Goal: Obtain resource: Download file/media

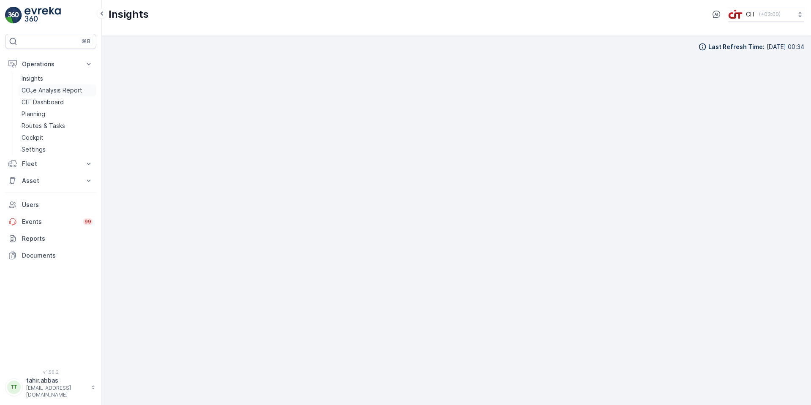
scroll to position [10, 0]
click at [33, 180] on p "Asset" at bounding box center [50, 181] width 57 height 8
click at [33, 195] on p "Assets" at bounding box center [31, 195] width 19 height 8
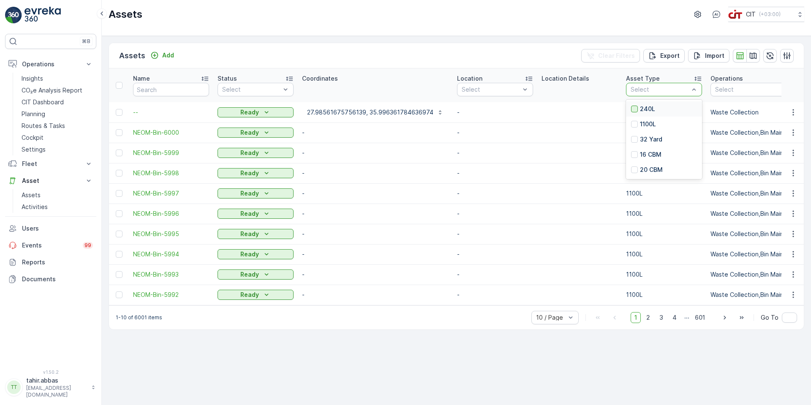
click at [631, 106] on div at bounding box center [634, 109] width 7 height 7
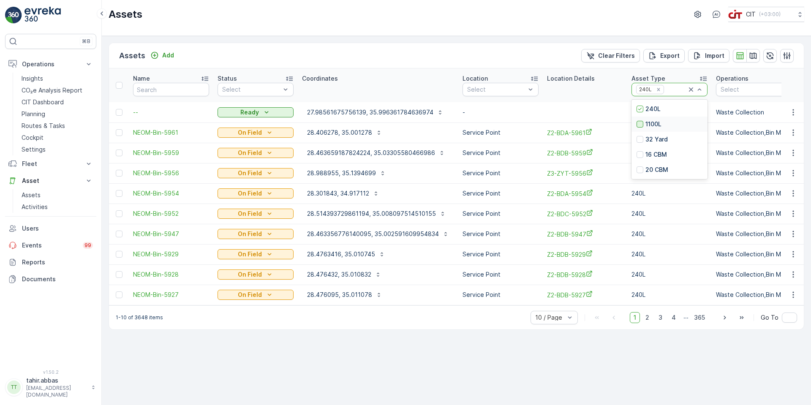
click at [639, 123] on div at bounding box center [639, 124] width 7 height 7
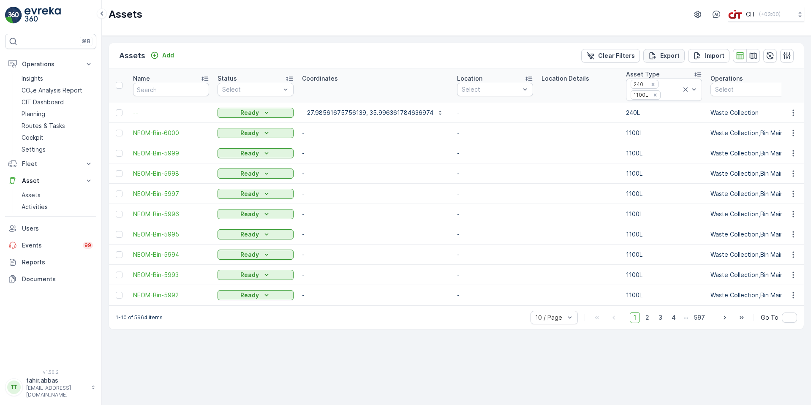
click at [665, 55] on p "Export" at bounding box center [669, 56] width 19 height 8
click at [691, 49] on span "reports" at bounding box center [735, 50] width 114 height 9
click at [687, 49] on span "reports" at bounding box center [735, 50] width 114 height 9
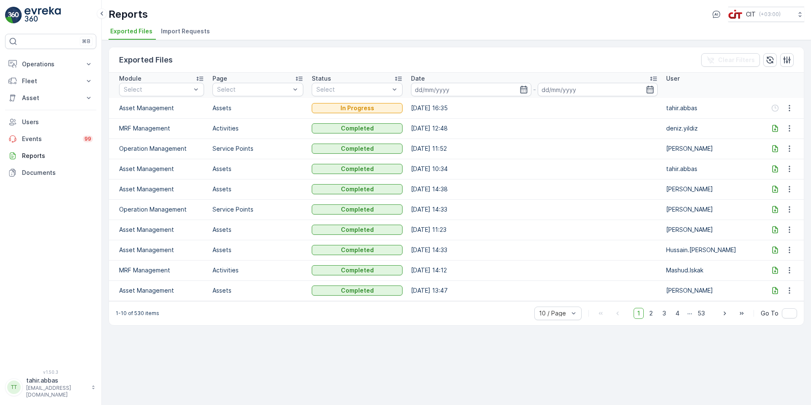
click at [774, 229] on icon at bounding box center [775, 229] width 8 height 8
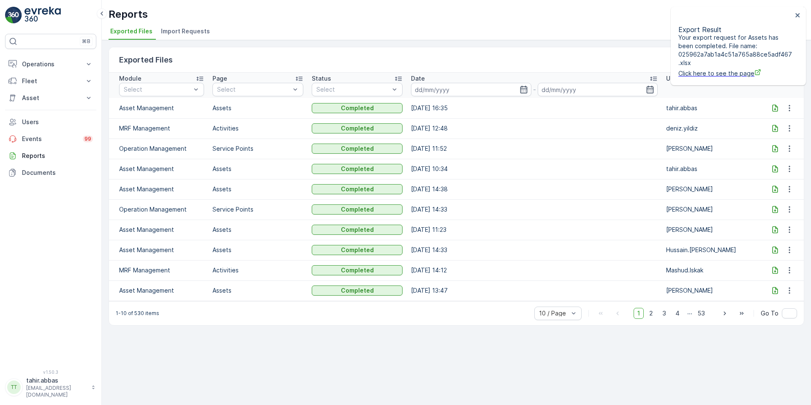
click at [775, 109] on icon at bounding box center [775, 108] width 8 height 8
